Goal: Task Accomplishment & Management: Manage account settings

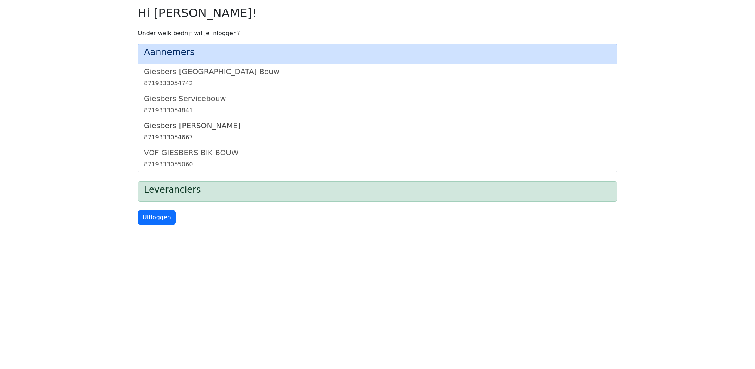
click at [176, 130] on link "Giesbers-Wijchen Bouw 8719333054667" at bounding box center [377, 131] width 467 height 21
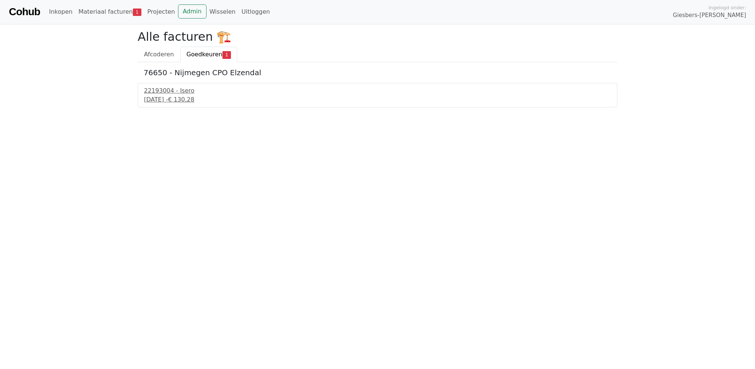
click at [414, 107] on html "Cohub Inkopen Materiaal facturen 1 Projecten Admin Wisselen Uitloggen Ingelogd …" at bounding box center [377, 53] width 755 height 107
click at [105, 12] on link "Materiaal facturen 1" at bounding box center [109, 11] width 69 height 15
click at [189, 54] on span "Goedkeuren" at bounding box center [204, 54] width 36 height 7
